Goal: Task Accomplishment & Management: Use online tool/utility

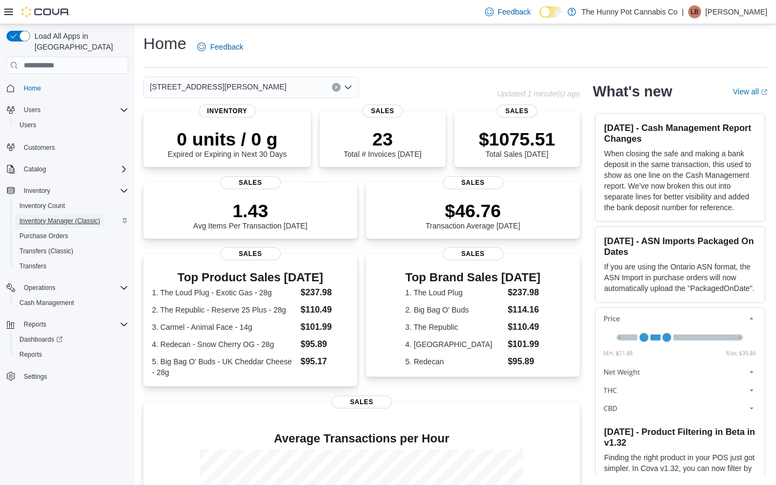
click at [56, 217] on span "Inventory Manager (Classic)" at bounding box center [59, 221] width 81 height 9
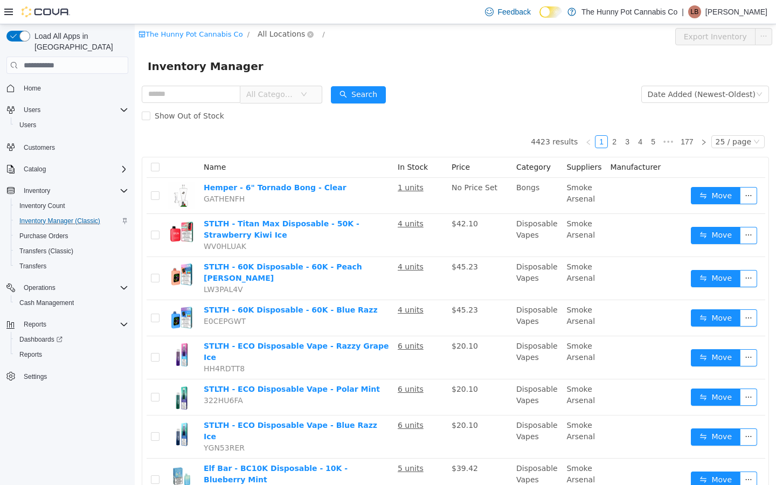
click at [279, 39] on span "All Locations" at bounding box center [281, 34] width 47 height 12
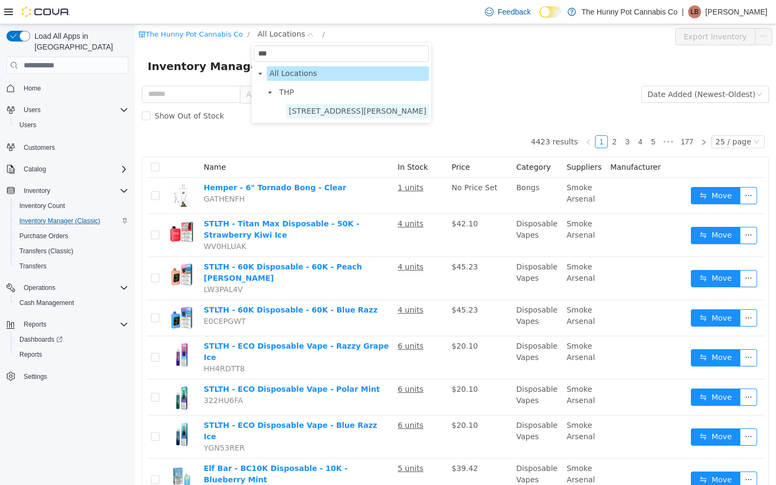
type input "***"
click at [312, 106] on span "[STREET_ADDRESS][PERSON_NAME]" at bounding box center [357, 111] width 143 height 15
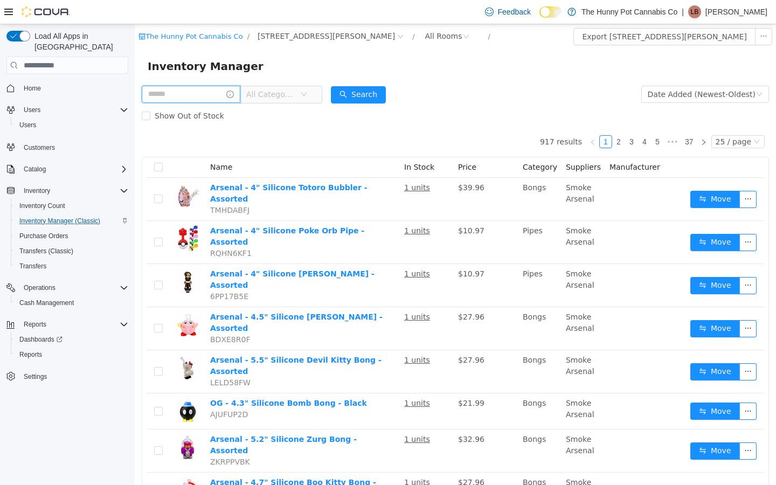
click at [194, 99] on input "text" at bounding box center [191, 94] width 99 height 17
type input "**********"
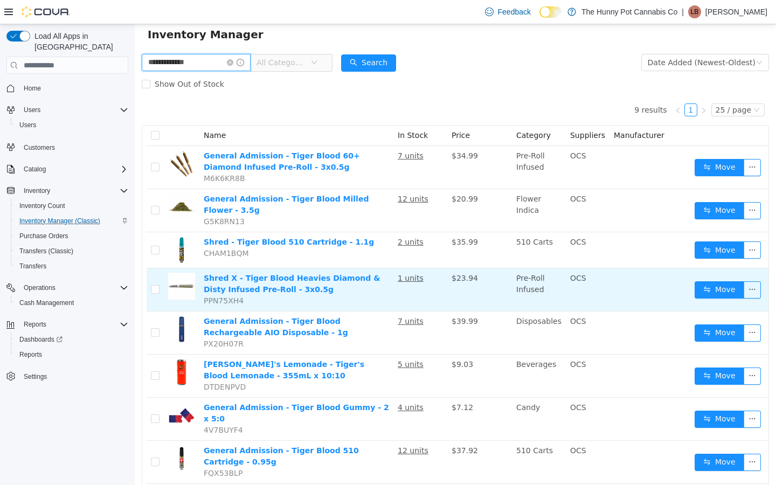
scroll to position [33, 0]
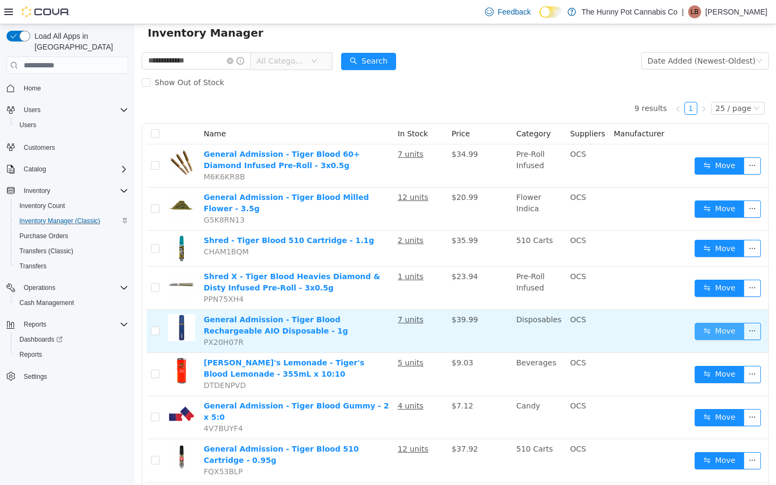
click at [710, 334] on button "Move" at bounding box center [720, 331] width 50 height 17
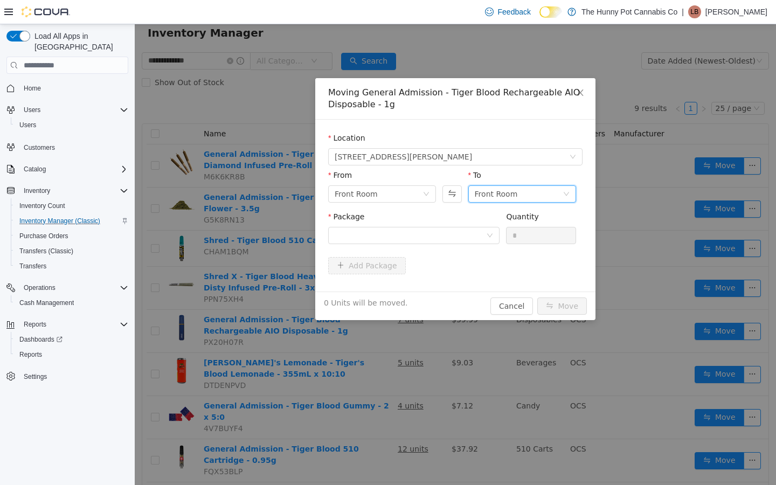
click at [548, 193] on div "Front Room" at bounding box center [519, 194] width 88 height 16
click at [515, 270] on li "Benched (Inactive)" at bounding box center [523, 267] width 108 height 17
click at [425, 246] on div "Package" at bounding box center [413, 229] width 171 height 37
click at [425, 228] on div at bounding box center [411, 236] width 152 height 16
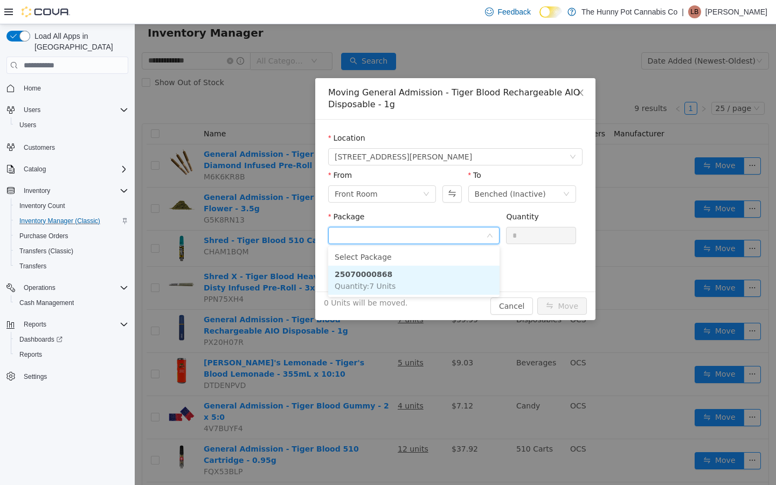
click at [383, 282] on span "Quantity : 7 Units" at bounding box center [365, 286] width 61 height 9
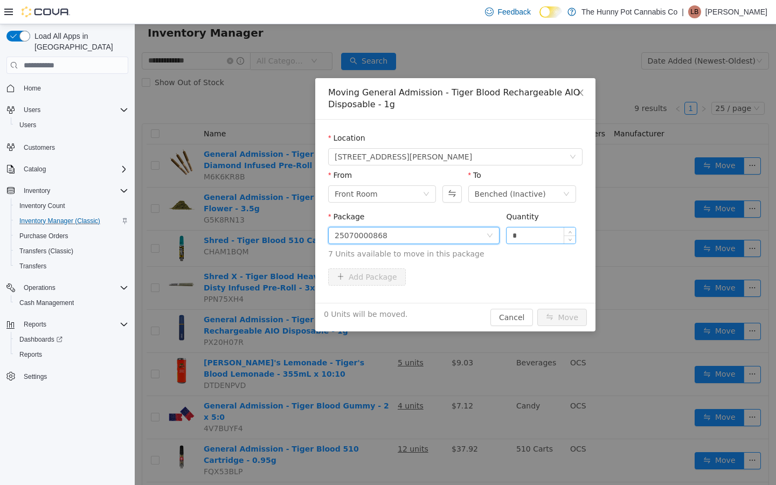
click at [534, 235] on input "*" at bounding box center [541, 236] width 69 height 16
type input "*"
click at [556, 324] on button "Move" at bounding box center [563, 317] width 50 height 17
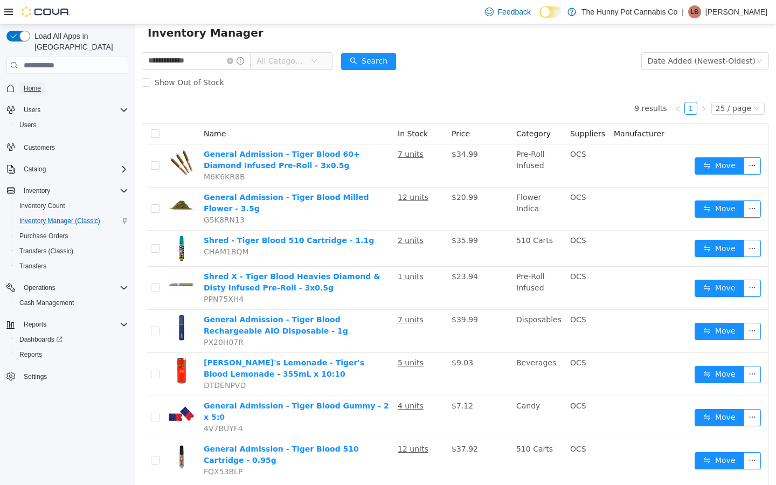
click at [24, 84] on span "Home" at bounding box center [32, 88] width 17 height 9
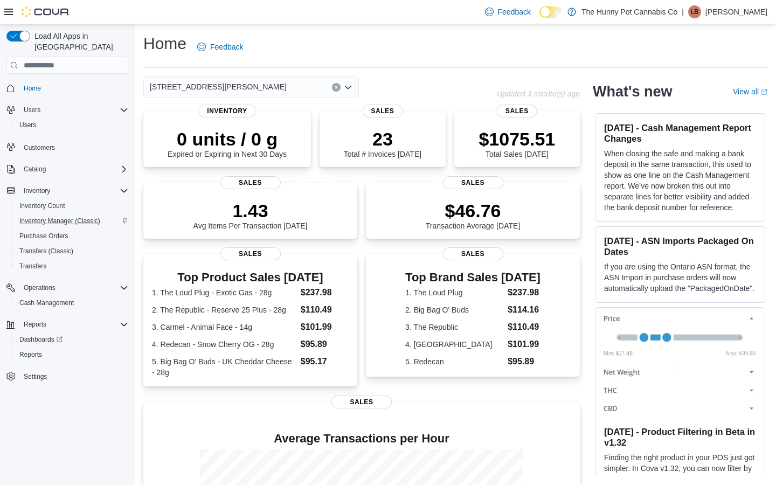
click at [236, 97] on div "[STREET_ADDRESS][PERSON_NAME]" at bounding box center [251, 88] width 216 height 22
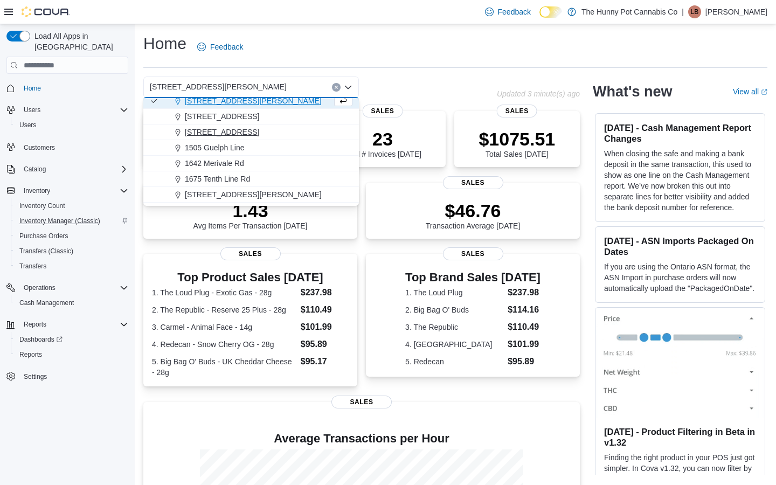
scroll to position [105, 0]
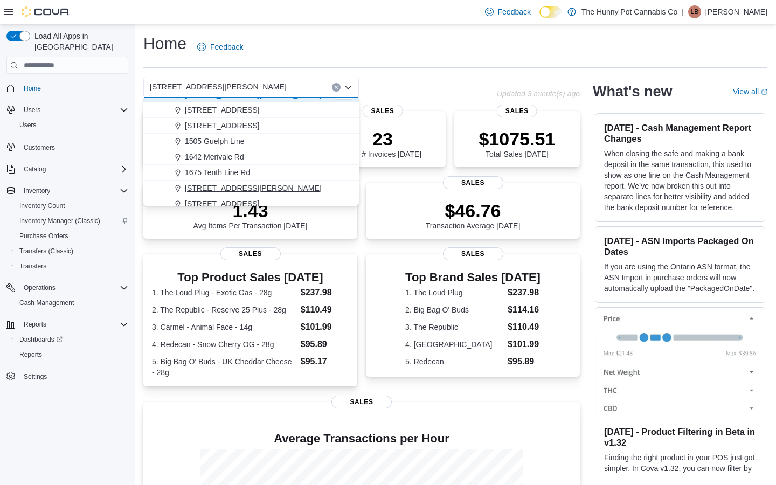
click at [224, 187] on span "[STREET_ADDRESS][PERSON_NAME]" at bounding box center [253, 188] width 137 height 11
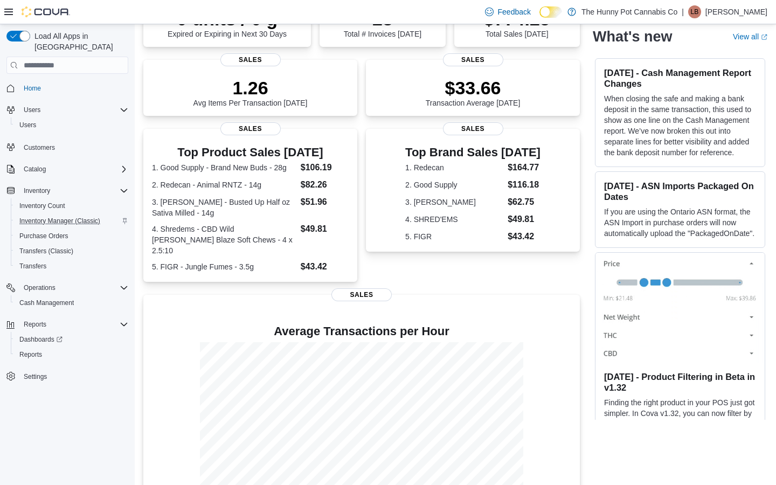
scroll to position [0, 0]
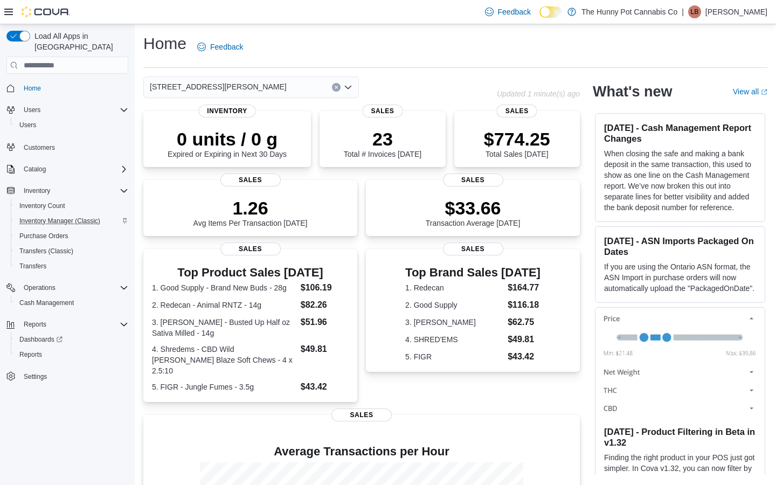
click at [291, 82] on div "[STREET_ADDRESS][PERSON_NAME]" at bounding box center [251, 88] width 216 height 22
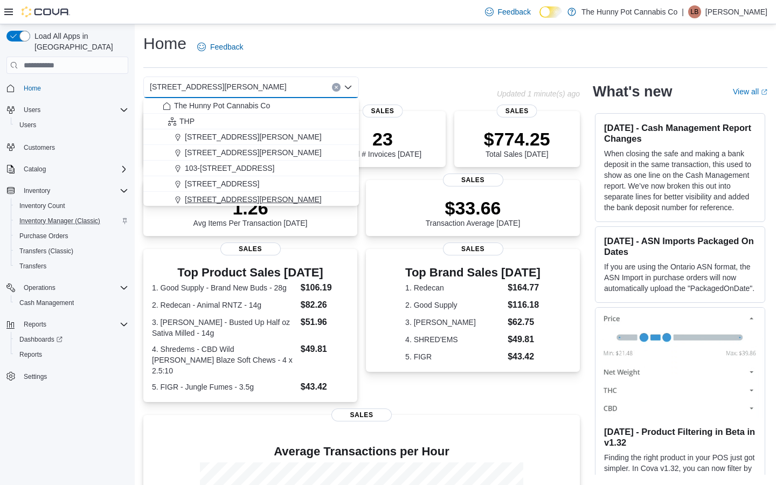
click at [242, 199] on span "[STREET_ADDRESS][PERSON_NAME]" at bounding box center [253, 199] width 137 height 11
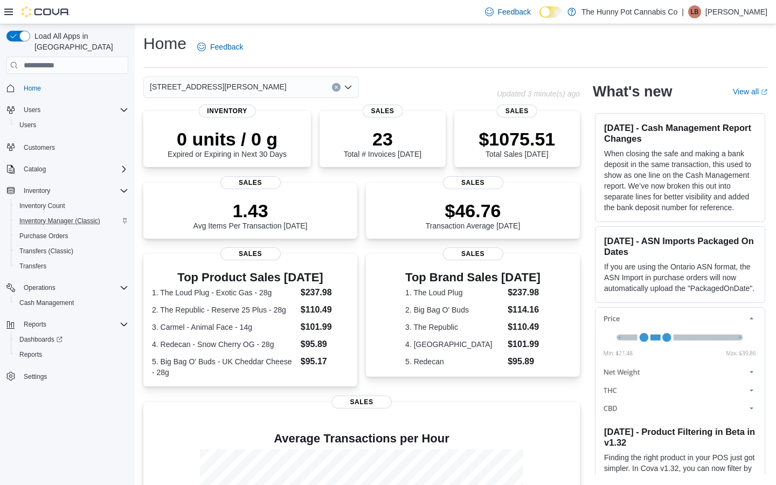
click at [237, 82] on div "[STREET_ADDRESS][PERSON_NAME] Selected. [STREET_ADDRESS][PERSON_NAME] Press Bac…" at bounding box center [251, 88] width 216 height 22
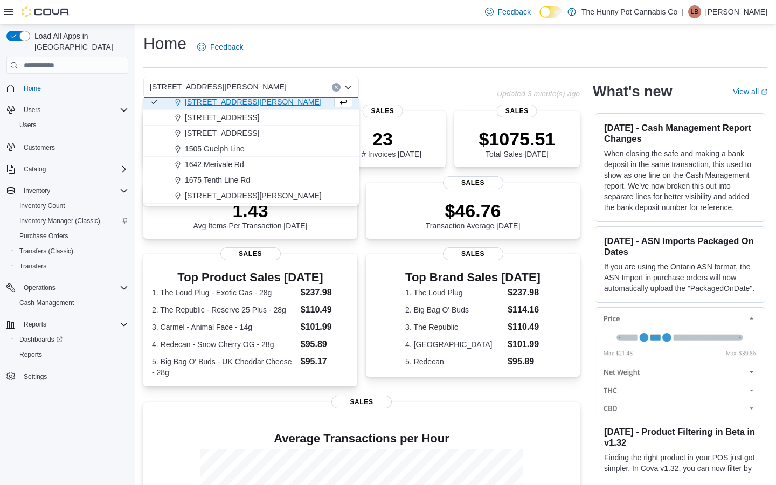
scroll to position [99, 0]
click at [212, 191] on span "[STREET_ADDRESS][PERSON_NAME]" at bounding box center [253, 194] width 137 height 11
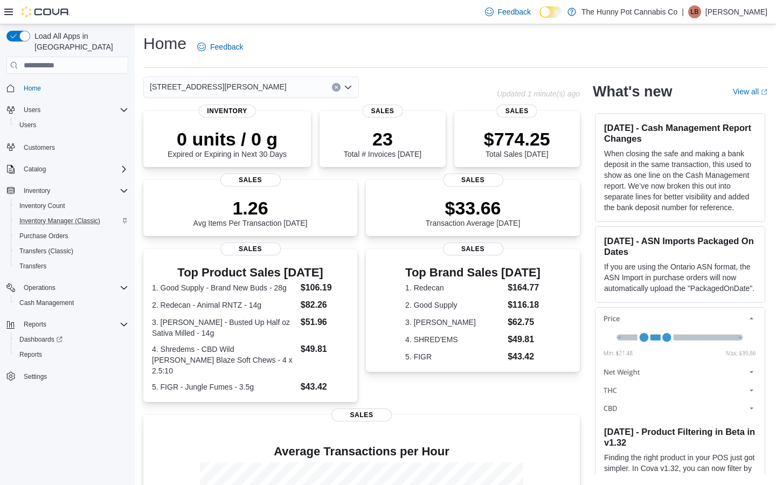
click at [266, 86] on div "[STREET_ADDRESS][PERSON_NAME] Selected. [STREET_ADDRESS][PERSON_NAME] Press Bac…" at bounding box center [251, 88] width 216 height 22
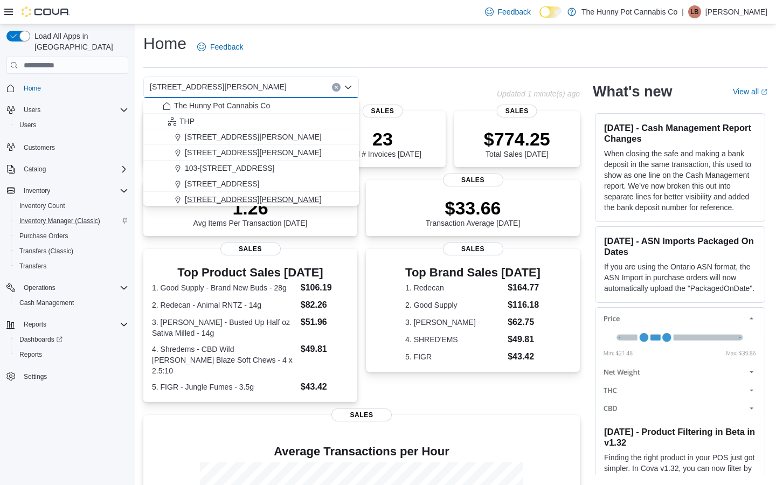
click at [226, 203] on span "[STREET_ADDRESS][PERSON_NAME]" at bounding box center [253, 199] width 137 height 11
